Goal: Transaction & Acquisition: Purchase product/service

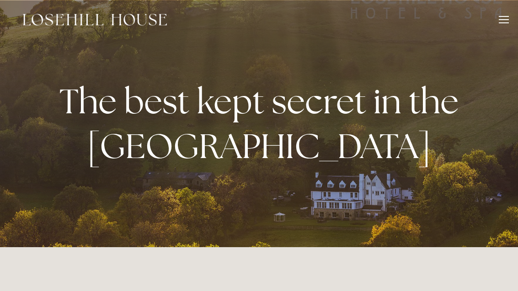
click at [500, 22] on div at bounding box center [503, 22] width 10 height 1
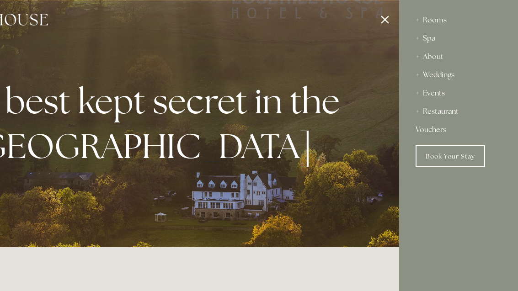
click at [436, 23] on div "Rooms" at bounding box center [458, 20] width 86 height 18
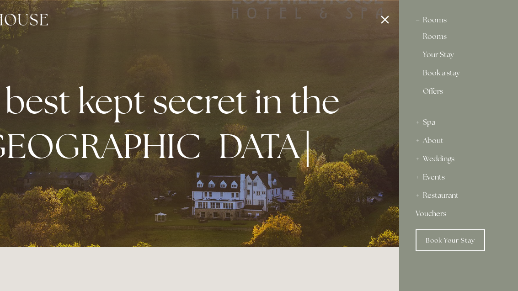
click at [433, 96] on link "Offers" at bounding box center [458, 95] width 71 height 15
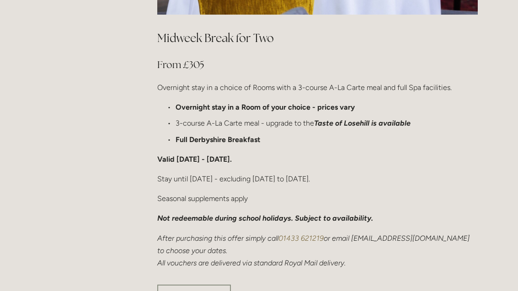
scroll to position [585, 0]
click at [191, 285] on link "Purchase now" at bounding box center [194, 296] width 74 height 22
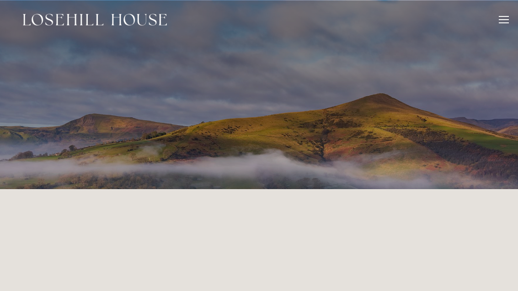
click at [503, 16] on div at bounding box center [503, 16] width 10 height 1
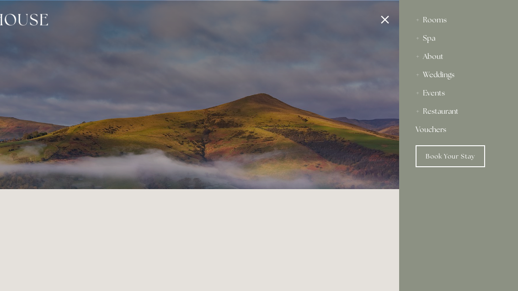
click at [438, 16] on div "Rooms" at bounding box center [458, 20] width 86 height 18
